Goal: Transaction & Acquisition: Purchase product/service

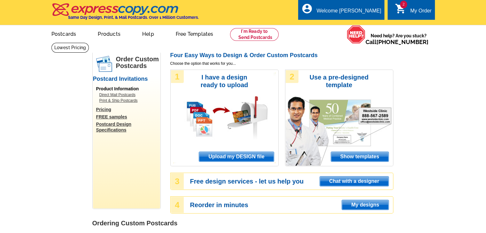
click at [232, 156] on span "Upload my DESIGN file" at bounding box center [236, 157] width 74 height 10
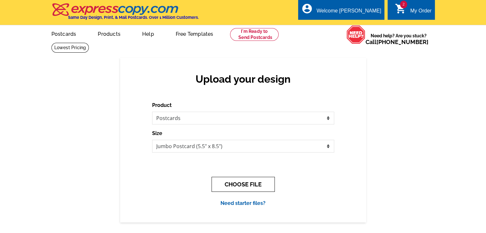
click at [244, 184] on button "CHOOSE FILE" at bounding box center [243, 184] width 63 height 15
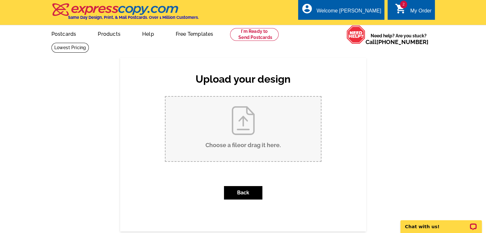
click at [248, 122] on input "Choose a file or drag it here ." at bounding box center [243, 129] width 155 height 65
type input "C:\fakepath\Coffee Tree Post Card.pdf"
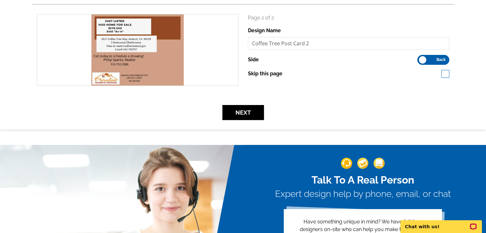
scroll to position [192, 0]
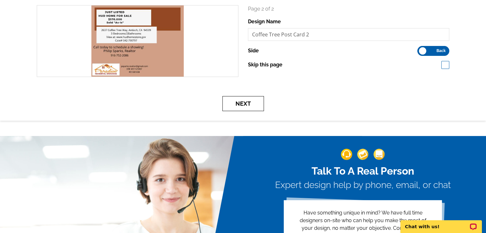
click at [258, 103] on button "Next" at bounding box center [243, 103] width 42 height 15
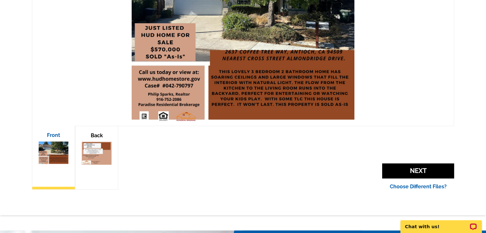
scroll to position [160, 0]
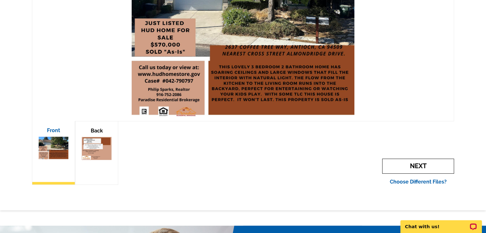
click at [427, 168] on span "Next" at bounding box center [418, 166] width 72 height 15
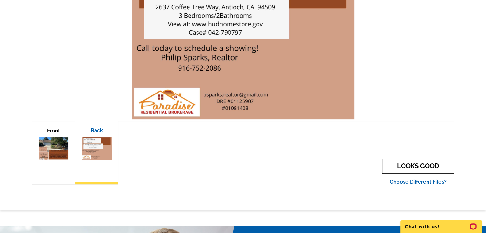
click at [421, 168] on link "LOOKS GOOD" at bounding box center [418, 166] width 72 height 15
